Goal: Information Seeking & Learning: Check status

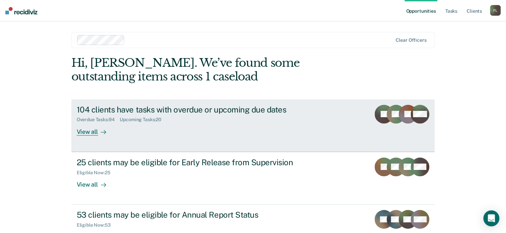
scroll to position [24, 0]
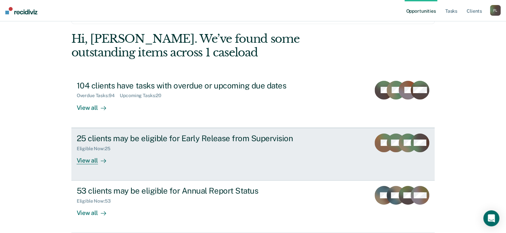
click at [190, 134] on div "25 clients may be eligible for Early Release from Supervision" at bounding box center [194, 138] width 234 height 10
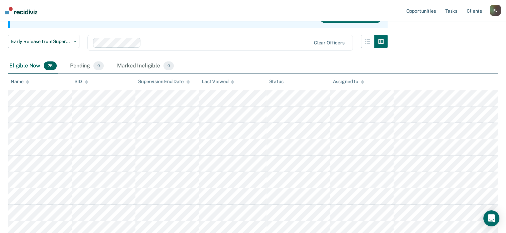
scroll to position [25, 0]
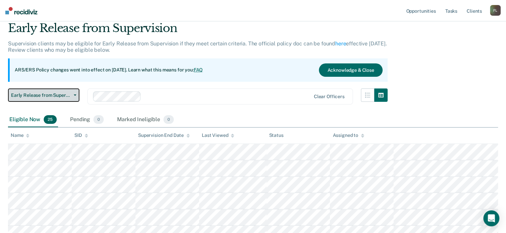
click at [75, 95] on icon "button" at bounding box center [75, 94] width 3 height 1
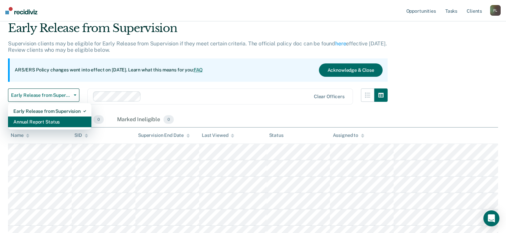
click at [77, 118] on div "Annual Report Status" at bounding box center [49, 121] width 73 height 11
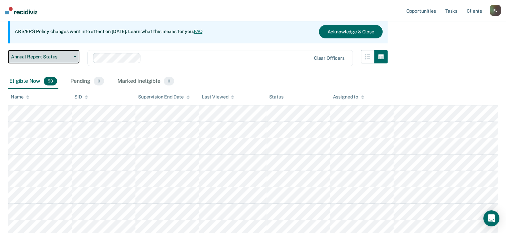
scroll to position [67, 0]
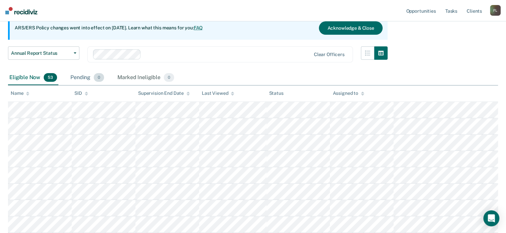
click at [94, 78] on span "0" at bounding box center [99, 77] width 10 height 9
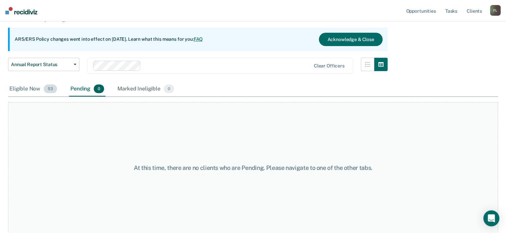
click at [44, 90] on span "53" at bounding box center [50, 88] width 13 height 9
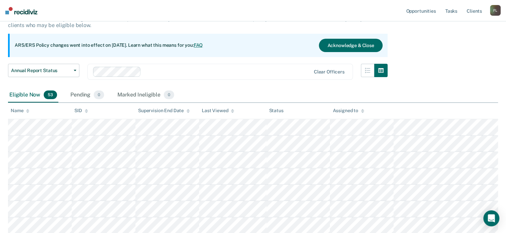
scroll to position [49, 0]
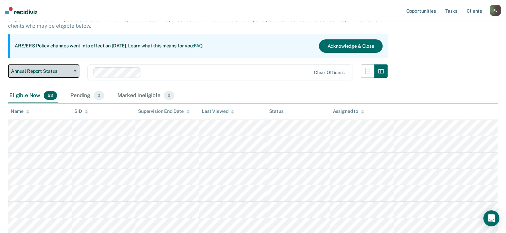
click at [74, 68] on button "Annual Report Status" at bounding box center [43, 70] width 71 height 13
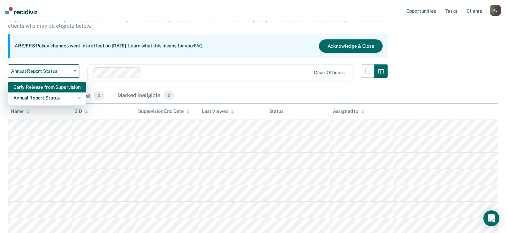
click at [77, 87] on div "Early Release from Supervision" at bounding box center [46, 87] width 67 height 11
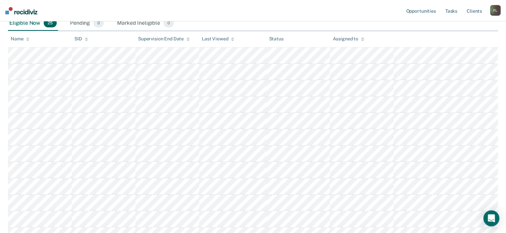
scroll to position [91, 0]
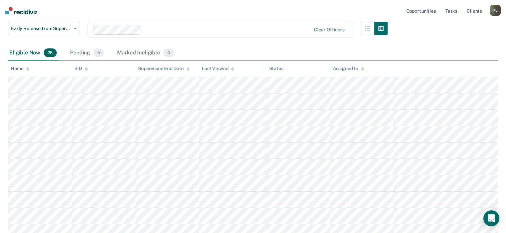
click at [12, 12] on img at bounding box center [21, 10] width 32 height 7
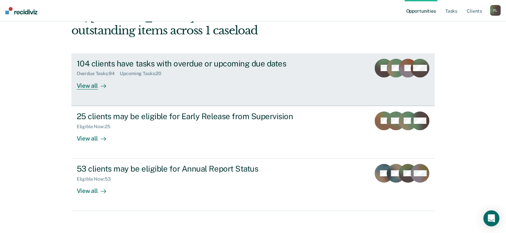
scroll to position [51, 0]
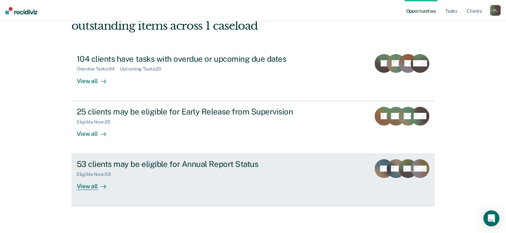
click at [93, 181] on div "View all" at bounding box center [95, 183] width 37 height 13
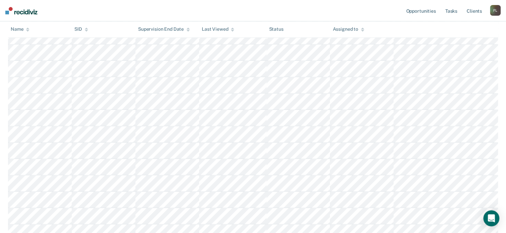
scroll to position [416, 0]
click at [457, 9] on link "Tasks" at bounding box center [451, 10] width 15 height 21
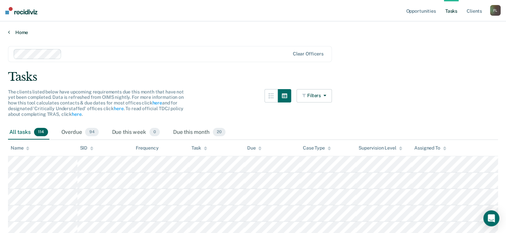
click at [17, 32] on link "Home" at bounding box center [253, 32] width 490 height 6
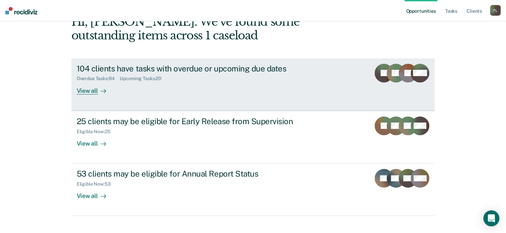
scroll to position [51, 0]
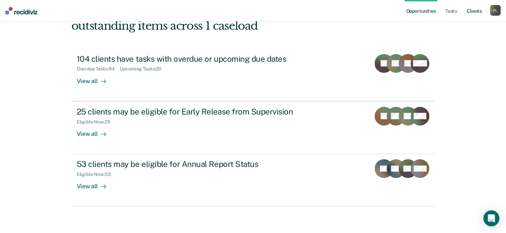
click at [472, 11] on link "Client s" at bounding box center [475, 10] width 18 height 21
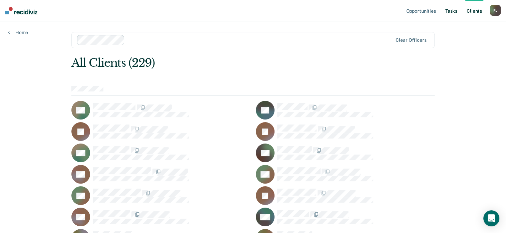
click at [447, 11] on link "Tasks" at bounding box center [451, 10] width 15 height 21
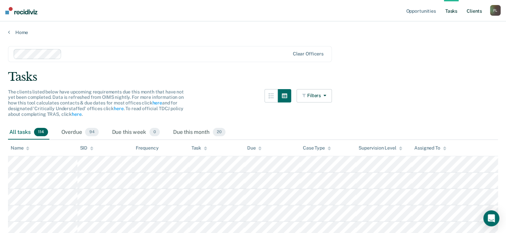
click at [470, 12] on link "Client s" at bounding box center [475, 10] width 18 height 21
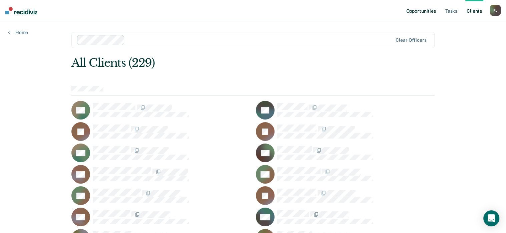
click at [422, 14] on link "Opportunities" at bounding box center [421, 10] width 32 height 21
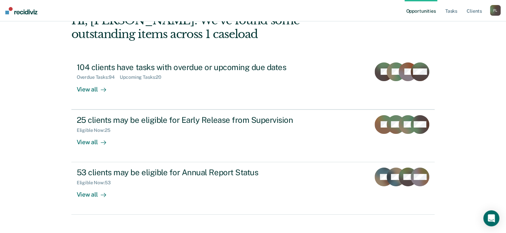
scroll to position [51, 0]
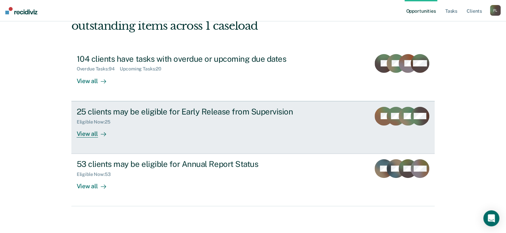
click at [230, 108] on div "25 clients may be eligible for Early Release from Supervision" at bounding box center [194, 112] width 234 height 10
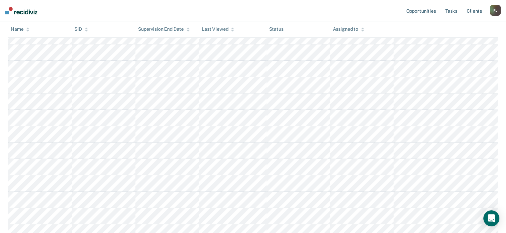
scroll to position [125, 0]
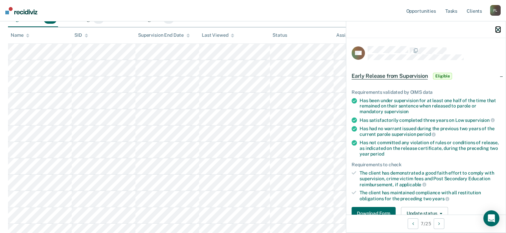
click at [500, 30] on icon "button" at bounding box center [498, 29] width 5 height 5
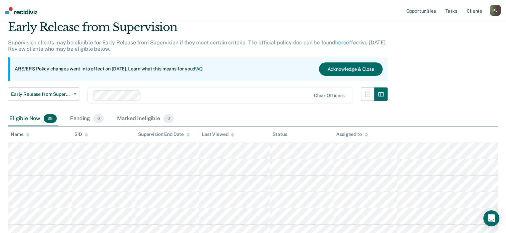
scroll to position [0, 0]
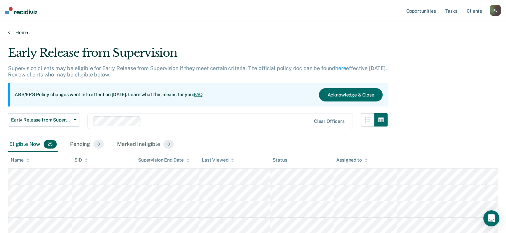
click at [22, 34] on link "Home" at bounding box center [253, 32] width 490 height 6
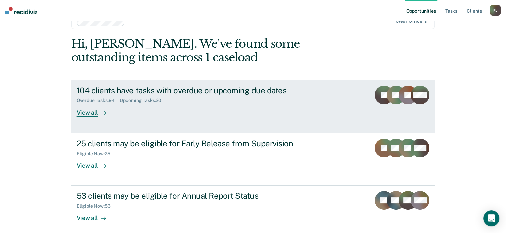
scroll to position [51, 0]
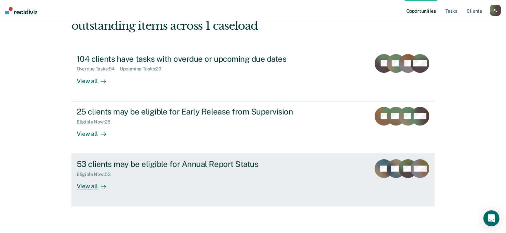
click at [214, 164] on div "53 clients may be eligible for Annual Report Status" at bounding box center [194, 164] width 234 height 10
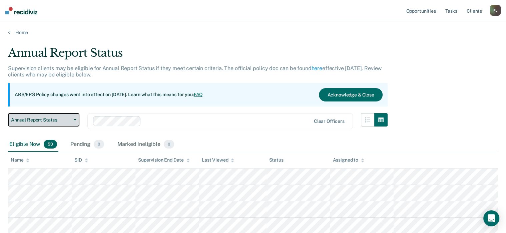
click at [69, 119] on span "Annual Report Status" at bounding box center [41, 120] width 60 height 6
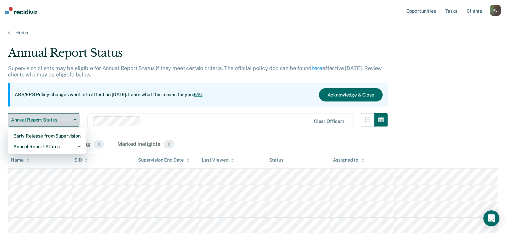
click at [70, 119] on span "Annual Report Status" at bounding box center [41, 120] width 60 height 6
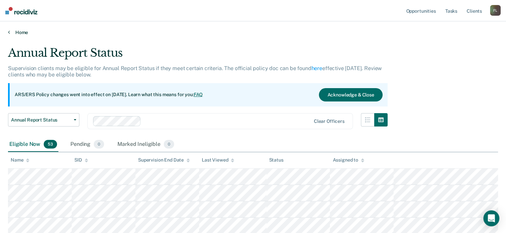
click at [23, 31] on link "Home" at bounding box center [253, 32] width 490 height 6
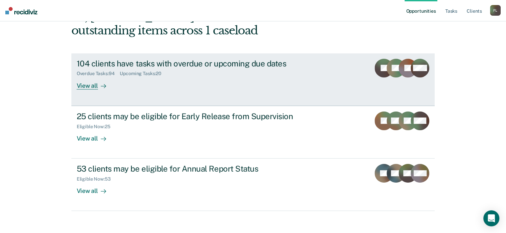
scroll to position [51, 0]
